Goal: Task Accomplishment & Management: Complete application form

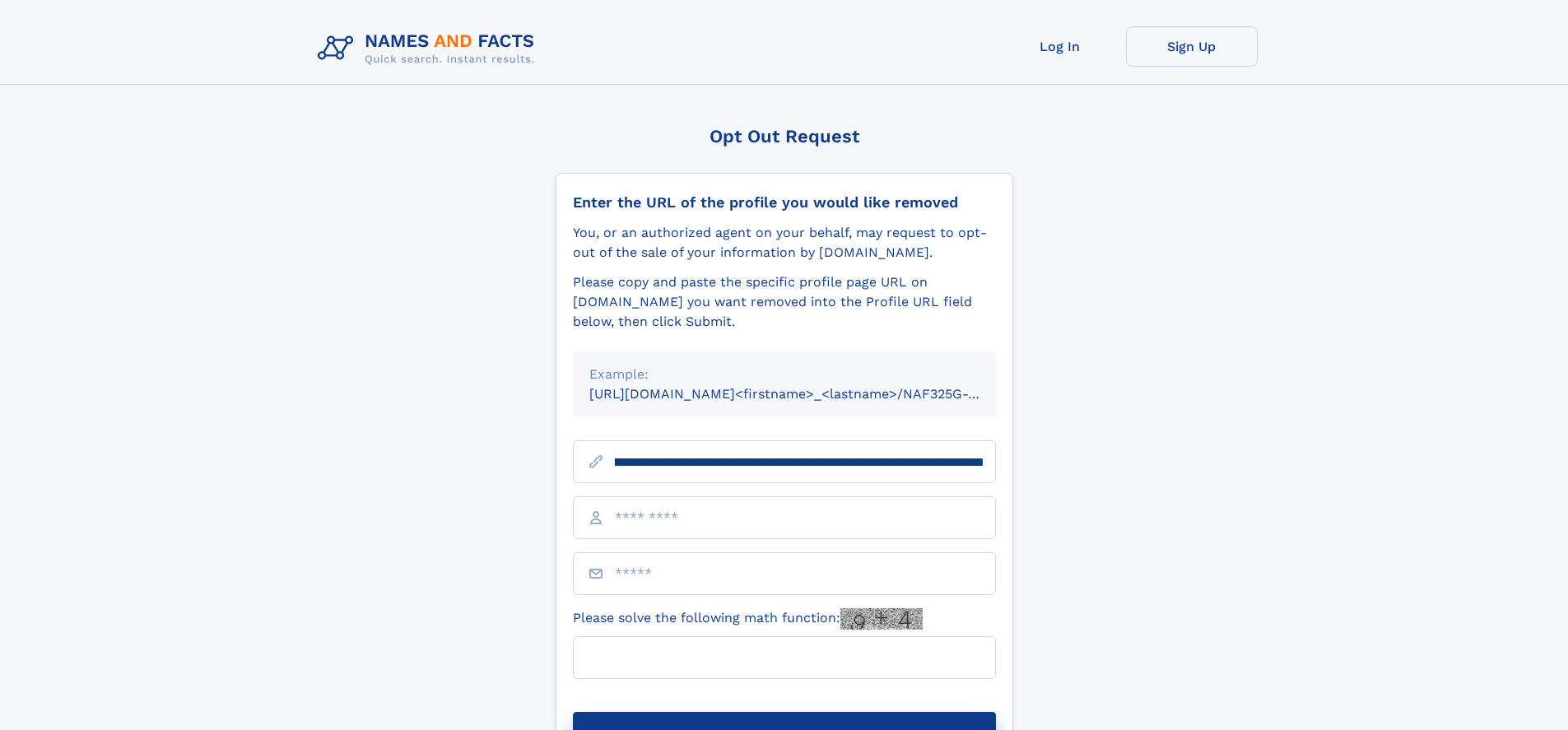
scroll to position [0, 195]
type input "**********"
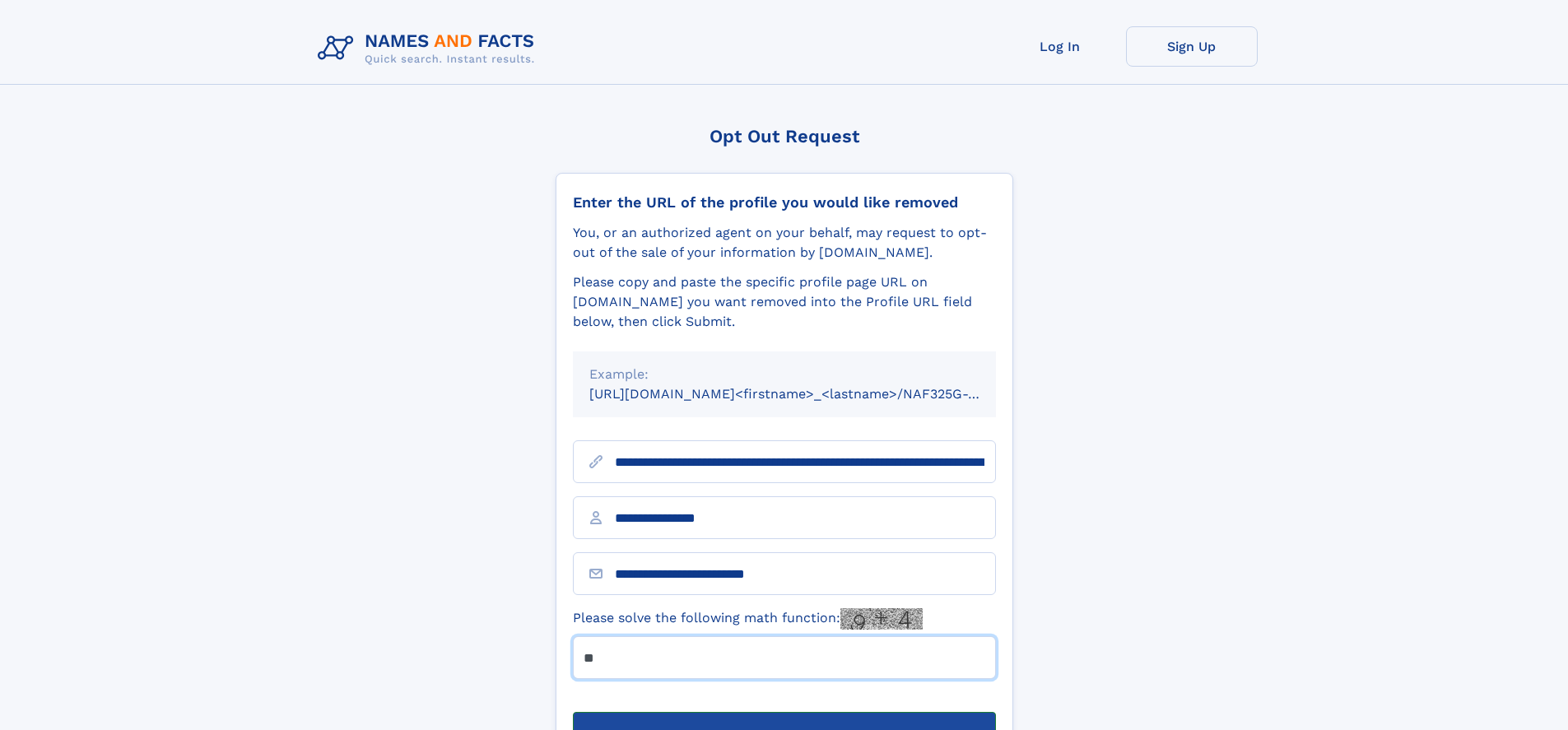
type input "**"
click at [783, 712] on button "Submit Opt Out Request" at bounding box center [784, 738] width 423 height 53
